Goal: Use online tool/utility

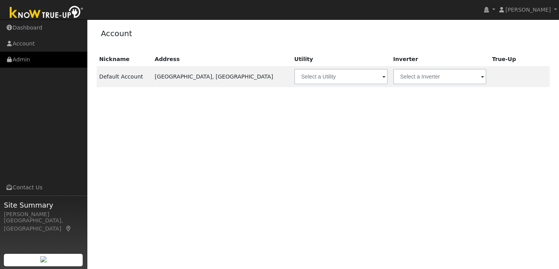
click at [45, 61] on link "Admin" at bounding box center [43, 60] width 87 height 16
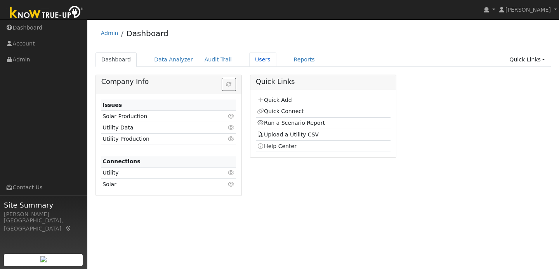
click at [249, 58] on link "Users" at bounding box center [262, 59] width 27 height 14
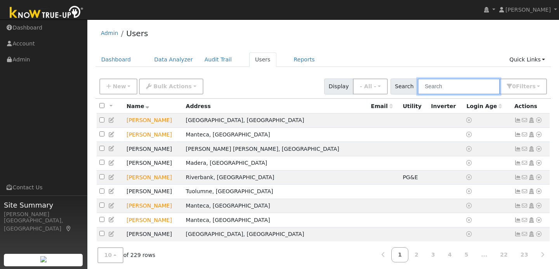
click at [446, 89] on input "text" at bounding box center [459, 86] width 82 height 16
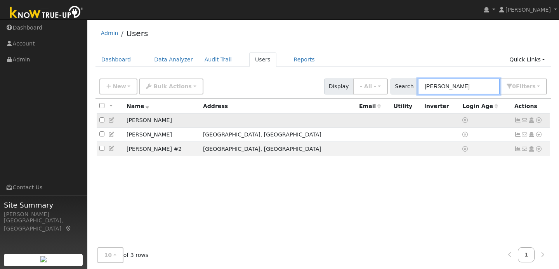
type input "frank"
click at [540, 117] on link at bounding box center [538, 120] width 7 height 8
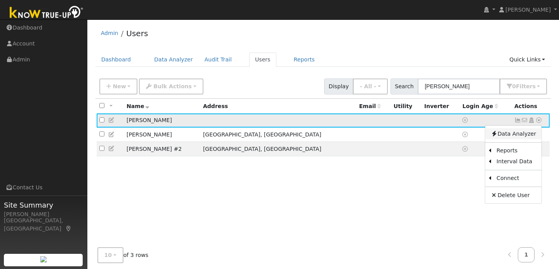
click at [511, 137] on link "Data Analyzer" at bounding box center [513, 133] width 56 height 11
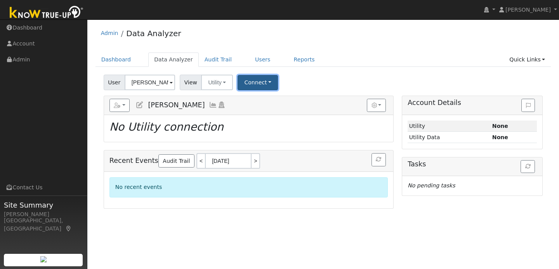
click at [266, 84] on button "Connect" at bounding box center [258, 82] width 40 height 15
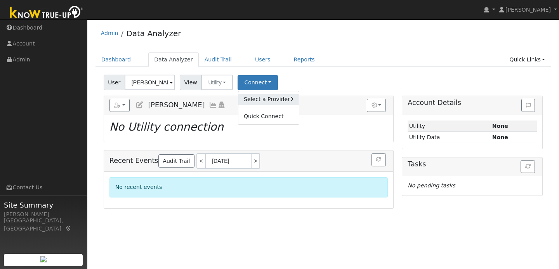
click at [262, 95] on link "Select a Provider" at bounding box center [268, 99] width 61 height 11
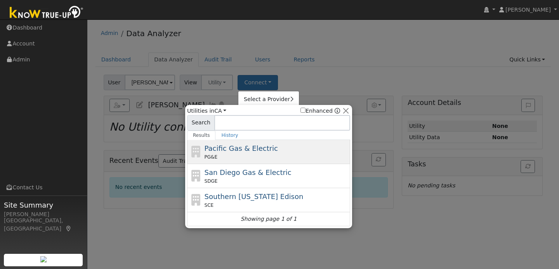
click at [259, 148] on span "Pacific Gas & Electric" at bounding box center [241, 148] width 73 height 8
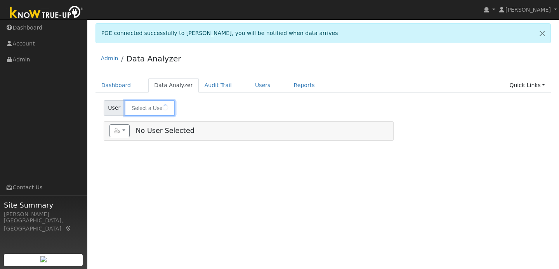
type input "[PERSON_NAME]"
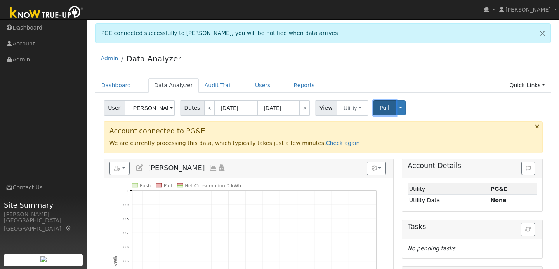
click at [387, 109] on button "Pull" at bounding box center [384, 107] width 23 height 15
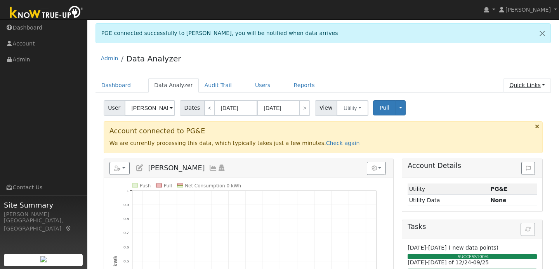
click at [527, 82] on link "Quick Links" at bounding box center [526, 85] width 47 height 14
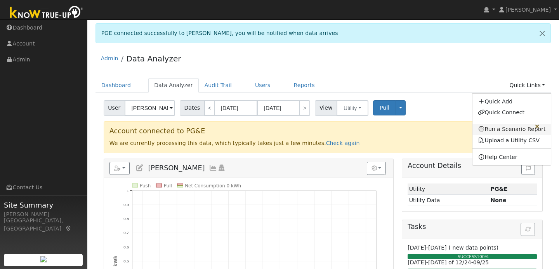
click at [512, 129] on link "Run a Scenario Report" at bounding box center [511, 129] width 79 height 11
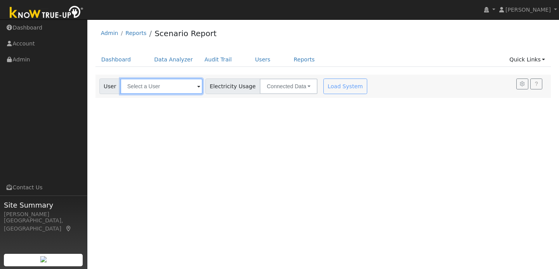
click at [186, 87] on input "text" at bounding box center [161, 86] width 82 height 16
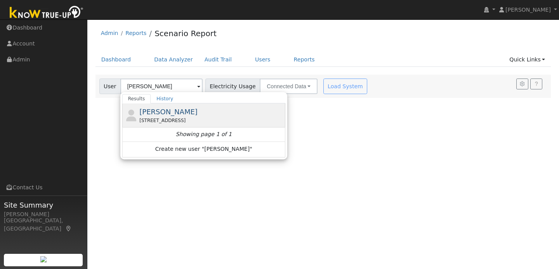
click at [188, 116] on div "[PERSON_NAME] [STREET_ADDRESS]" at bounding box center [211, 114] width 144 height 17
type input "[PERSON_NAME]"
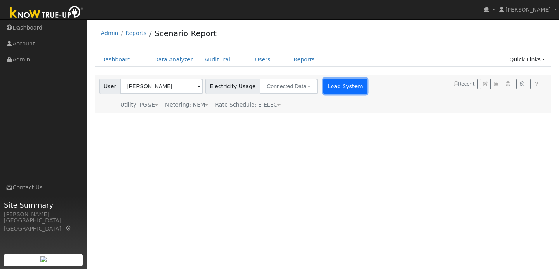
click at [348, 85] on button "Load System" at bounding box center [345, 86] width 44 height 16
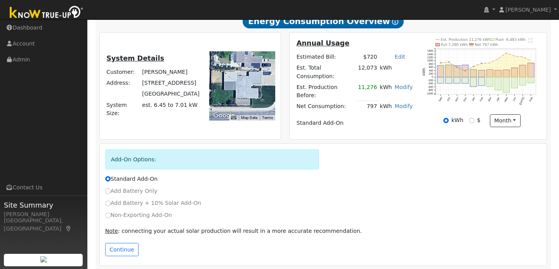
scroll to position [194, 0]
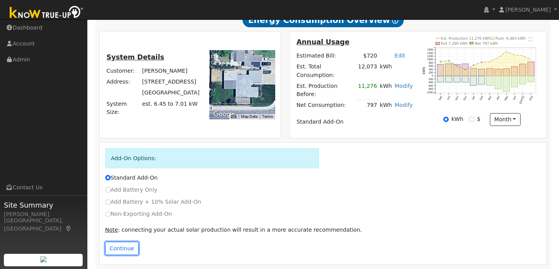
click at [123, 245] on button "Continue" at bounding box center [121, 247] width 33 height 13
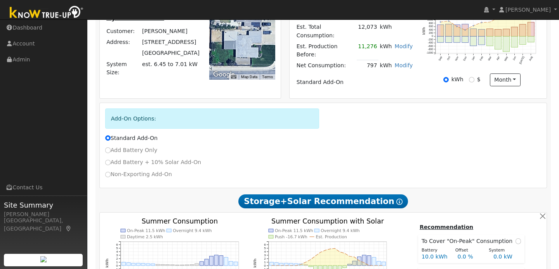
scroll to position [227, 0]
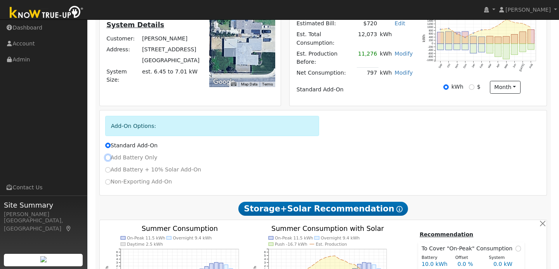
click at [108, 154] on input "Add Battery Only" at bounding box center [107, 156] width 5 height 5
radio input "true"
radio input "false"
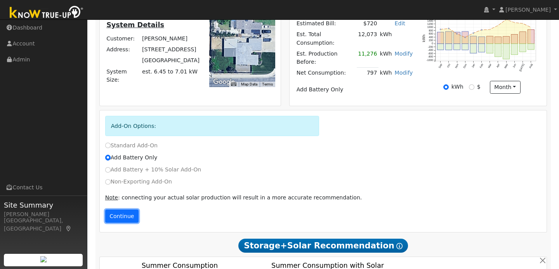
click at [122, 211] on button "Continue" at bounding box center [121, 215] width 33 height 13
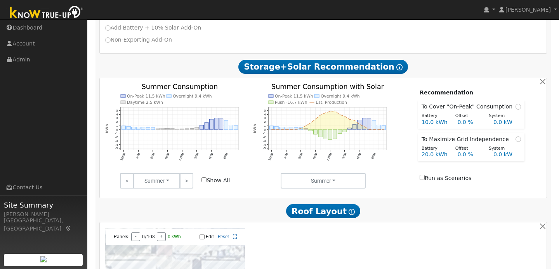
scroll to position [371, 0]
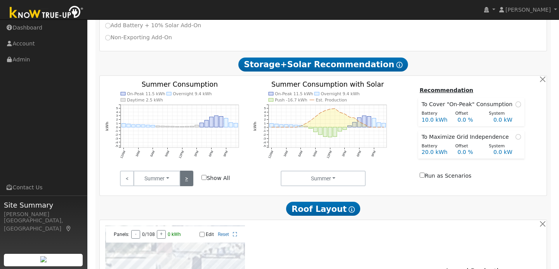
click at [186, 171] on link ">" at bounding box center [187, 178] width 14 height 16
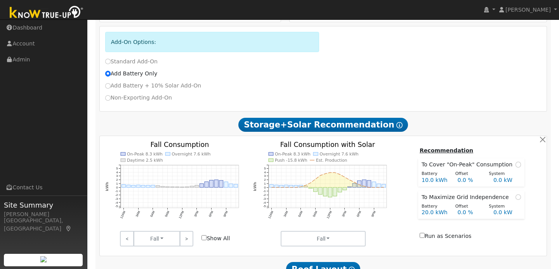
scroll to position [332, 0]
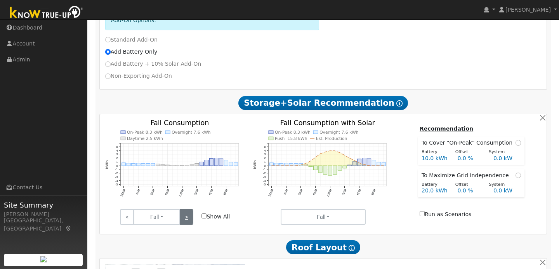
click at [183, 215] on link ">" at bounding box center [187, 217] width 14 height 16
click at [185, 215] on link ">" at bounding box center [187, 217] width 14 height 16
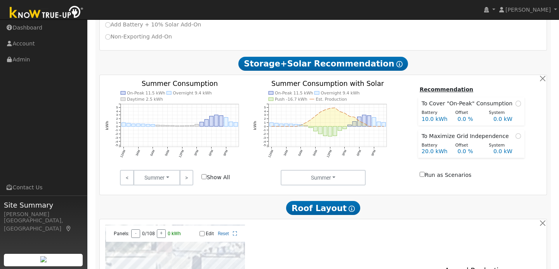
scroll to position [386, 0]
